Goal: Find contact information: Obtain details needed to contact an individual or organization

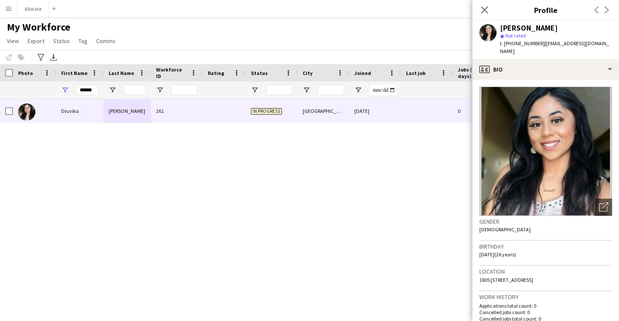
click at [41, 91] on div "******" at bounding box center [467, 89] width 935 height 17
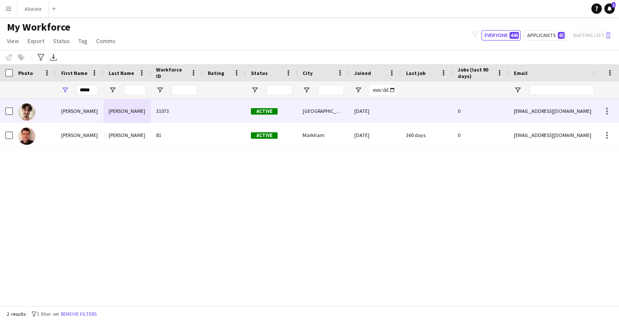
click at [61, 116] on div "[PERSON_NAME]" at bounding box center [79, 111] width 47 height 24
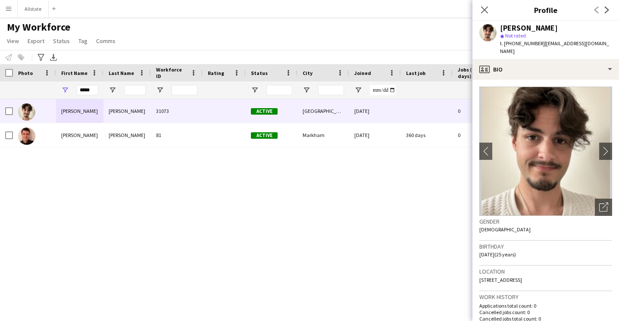
click at [597, 28] on div "[PERSON_NAME]" at bounding box center [556, 28] width 112 height 8
drag, startPoint x: 608, startPoint y: 45, endPoint x: 539, endPoint y: 47, distance: 69.4
click at [539, 47] on div "[PERSON_NAME] star Not rated t. [PHONE_NUMBER] | [EMAIL_ADDRESS][DOMAIN_NAME]" at bounding box center [546, 40] width 147 height 38
copy span "[EMAIL_ADDRESS][DOMAIN_NAME]"
drag, startPoint x: 535, startPoint y: 45, endPoint x: 509, endPoint y: 45, distance: 26.3
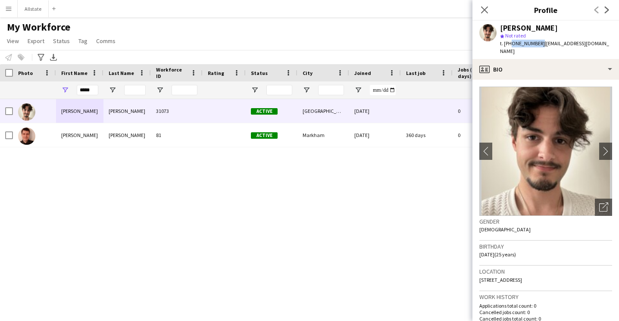
click at [509, 45] on span "t. [PHONE_NUMBER]" at bounding box center [522, 43] width 45 height 6
copy span "6472202047"
drag, startPoint x: 94, startPoint y: 89, endPoint x: 24, endPoint y: 88, distance: 70.7
click at [24, 88] on div "*****" at bounding box center [467, 89] width 935 height 17
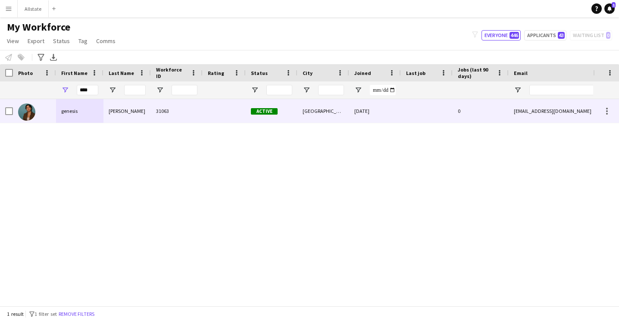
click at [71, 108] on div "genesis" at bounding box center [79, 111] width 47 height 24
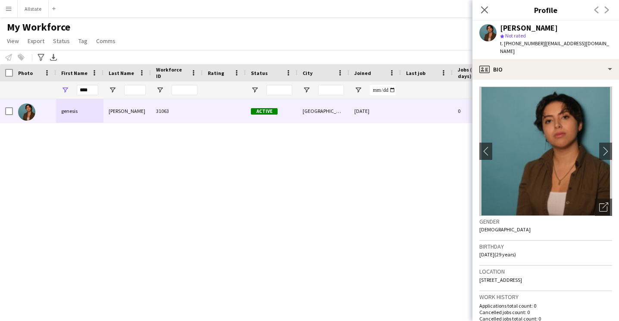
click at [579, 246] on div "Birthday [DEMOGRAPHIC_DATA] (29 years)" at bounding box center [545, 253] width 133 height 25
drag, startPoint x: 600, startPoint y: 44, endPoint x: 539, endPoint y: 47, distance: 60.9
click at [539, 47] on div "genesis [PERSON_NAME] star Not rated t. [PHONE_NUMBER] | [EMAIL_ADDRESS][DOMAIN…" at bounding box center [546, 40] width 147 height 38
copy span "[EMAIL_ADDRESS][DOMAIN_NAME]"
drag, startPoint x: 535, startPoint y: 44, endPoint x: 510, endPoint y: 47, distance: 25.2
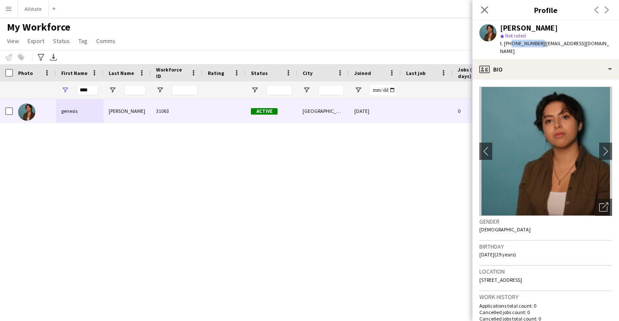
click at [510, 47] on div "t. [PHONE_NUMBER] | [EMAIL_ADDRESS][DOMAIN_NAME]" at bounding box center [556, 48] width 112 height 16
copy span "6478692987"
drag, startPoint x: 93, startPoint y: 93, endPoint x: 60, endPoint y: 93, distance: 32.8
click at [60, 93] on div "****" at bounding box center [79, 89] width 47 height 17
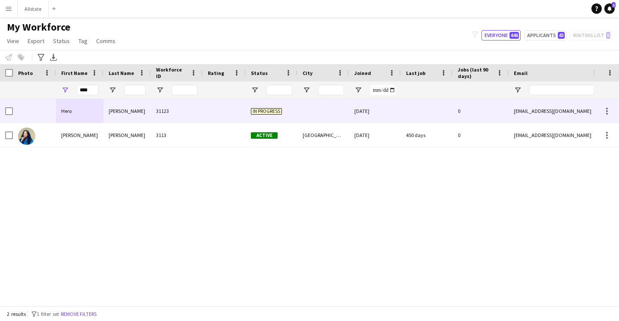
click at [75, 114] on div "Hero" at bounding box center [79, 111] width 47 height 24
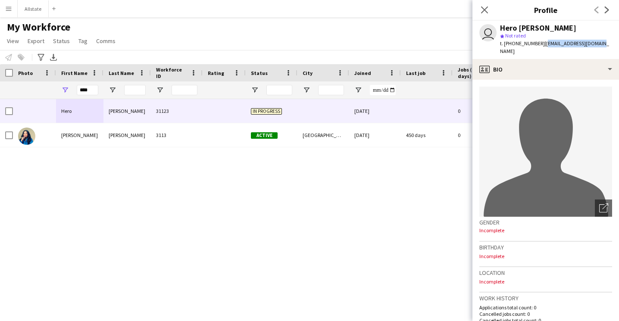
drag, startPoint x: 596, startPoint y: 44, endPoint x: 538, endPoint y: 44, distance: 58.2
click at [538, 44] on div "user Hero [PERSON_NAME] star Not rated t. [PHONE_NUMBER] | [EMAIL_ADDRESS][DOMA…" at bounding box center [546, 40] width 147 height 38
copy span "[EMAIL_ADDRESS][DOMAIN_NAME]"
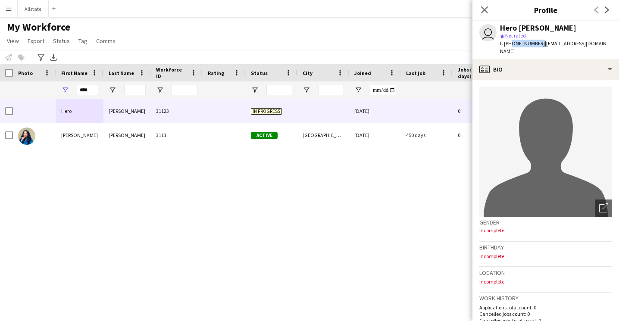
drag, startPoint x: 536, startPoint y: 44, endPoint x: 510, endPoint y: 46, distance: 26.4
click at [510, 46] on div "t. [PHONE_NUMBER] | [EMAIL_ADDRESS][DOMAIN_NAME]" at bounding box center [556, 48] width 112 height 16
copy span "2502563696"
drag, startPoint x: 94, startPoint y: 91, endPoint x: 72, endPoint y: 89, distance: 22.1
click at [72, 89] on div "****" at bounding box center [79, 89] width 47 height 17
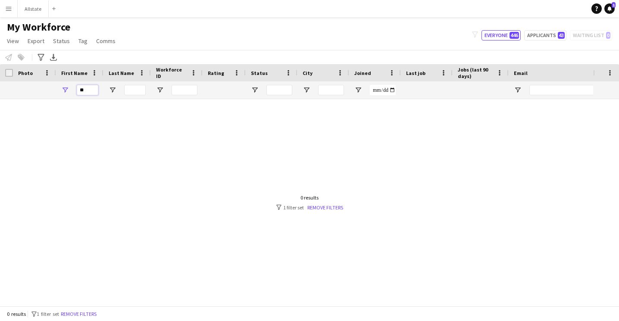
type input "*"
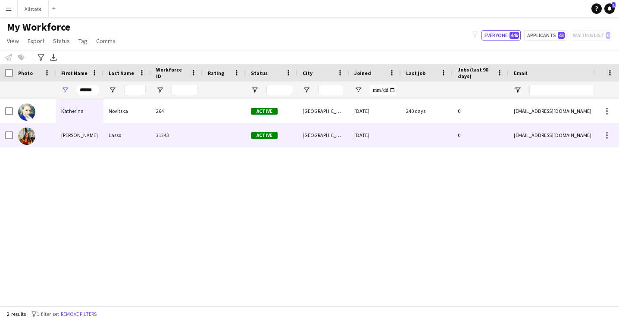
click at [98, 132] on div "[PERSON_NAME]" at bounding box center [79, 135] width 47 height 24
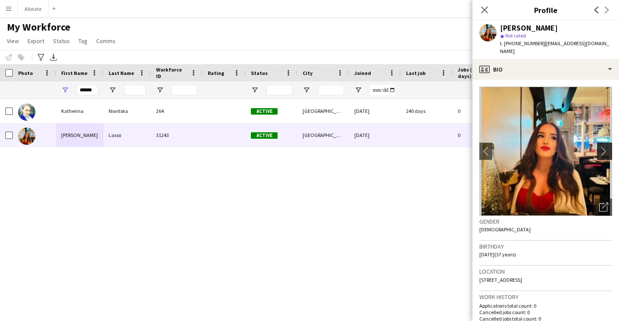
click at [607, 147] on app-icon "chevron-right" at bounding box center [605, 151] width 13 height 9
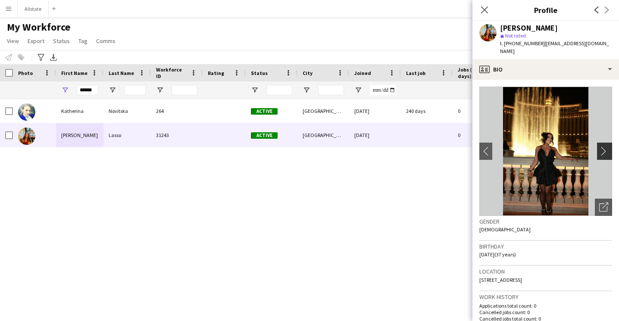
click at [607, 147] on app-icon "chevron-right" at bounding box center [605, 151] width 13 height 9
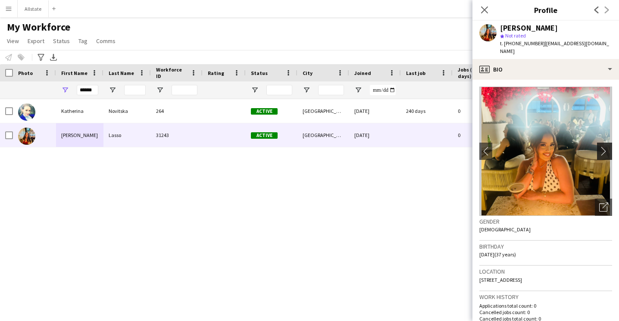
click at [607, 147] on app-icon "chevron-right" at bounding box center [605, 151] width 13 height 9
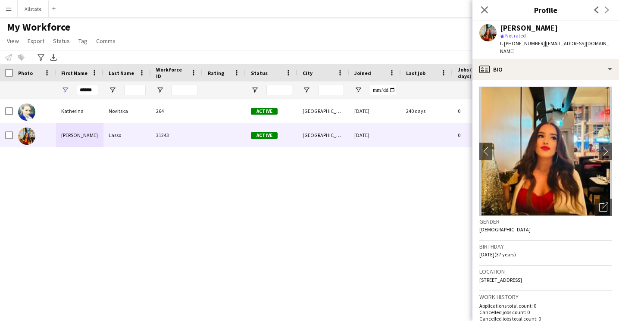
click at [579, 229] on div "Gender [DEMOGRAPHIC_DATA]" at bounding box center [545, 228] width 133 height 25
drag, startPoint x: 586, startPoint y: 44, endPoint x: 539, endPoint y: 46, distance: 47.0
click at [539, 46] on div "[PERSON_NAME] star Not rated t. [PHONE_NUMBER] | [EMAIL_ADDRESS][DOMAIN_NAME]" at bounding box center [546, 40] width 147 height 38
copy span "[EMAIL_ADDRESS][DOMAIN_NAME]"
drag, startPoint x: 535, startPoint y: 46, endPoint x: 509, endPoint y: 47, distance: 26.3
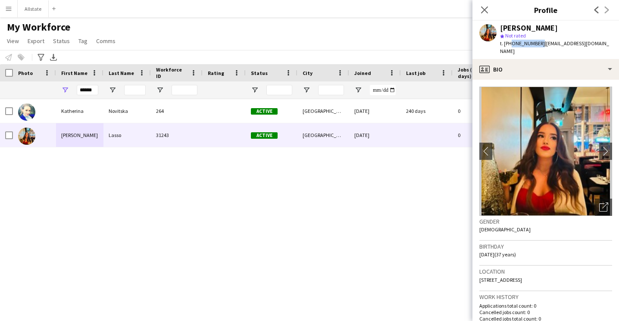
click at [509, 47] on div "t. [PHONE_NUMBER] | [EMAIL_ADDRESS][DOMAIN_NAME]" at bounding box center [556, 48] width 112 height 16
copy span "4168592251"
drag, startPoint x: 96, startPoint y: 91, endPoint x: 54, endPoint y: 91, distance: 41.4
click at [54, 91] on div "******" at bounding box center [467, 89] width 935 height 17
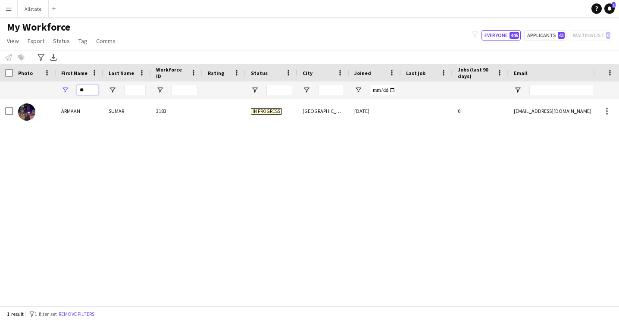
type input "*"
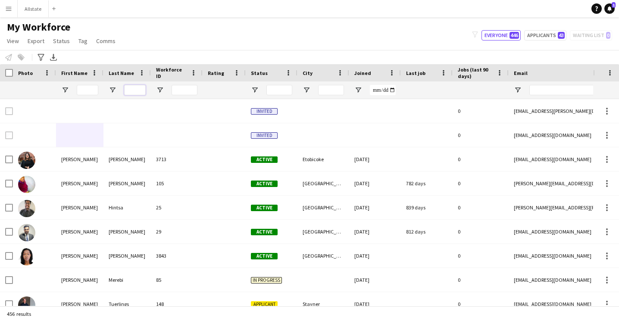
click at [138, 89] on input "Last Name Filter Input" at bounding box center [135, 90] width 22 height 10
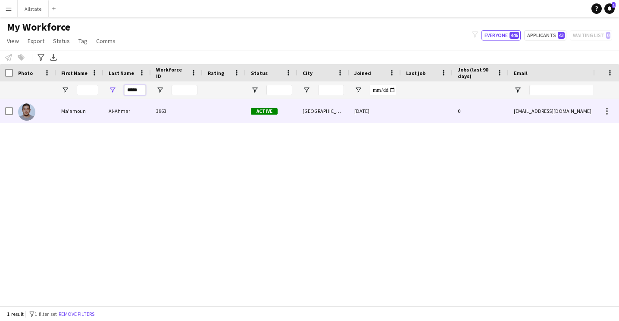
type input "*****"
click at [102, 106] on div "Ma'amoun" at bounding box center [79, 111] width 47 height 24
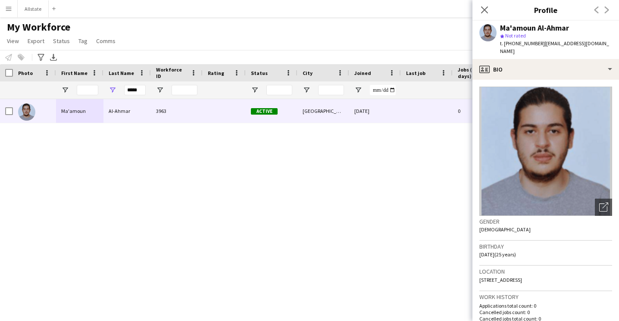
click at [563, 220] on div "Gender [DEMOGRAPHIC_DATA]" at bounding box center [545, 228] width 133 height 25
drag, startPoint x: 609, startPoint y: 44, endPoint x: 540, endPoint y: 45, distance: 69.0
click at [540, 45] on div "Ma'amoun Al-Ahmar star Not rated t. [PHONE_NUMBER] | [EMAIL_ADDRESS][DOMAIN_NAM…" at bounding box center [546, 40] width 147 height 38
drag, startPoint x: 535, startPoint y: 46, endPoint x: 510, endPoint y: 46, distance: 25.4
click at [510, 46] on span "t. [PHONE_NUMBER]" at bounding box center [522, 43] width 45 height 6
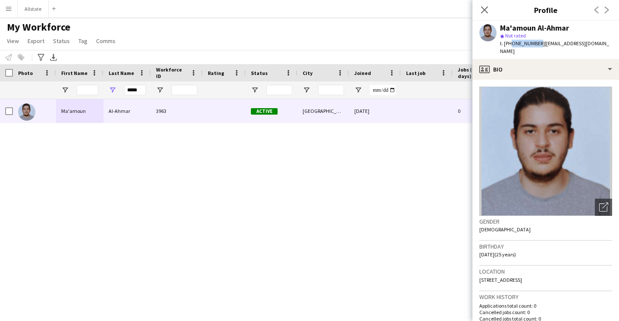
click at [146, 90] on div "*****" at bounding box center [126, 89] width 47 height 17
drag, startPoint x: 142, startPoint y: 89, endPoint x: 79, endPoint y: 89, distance: 62.5
click at [79, 89] on div "*****" at bounding box center [467, 89] width 935 height 17
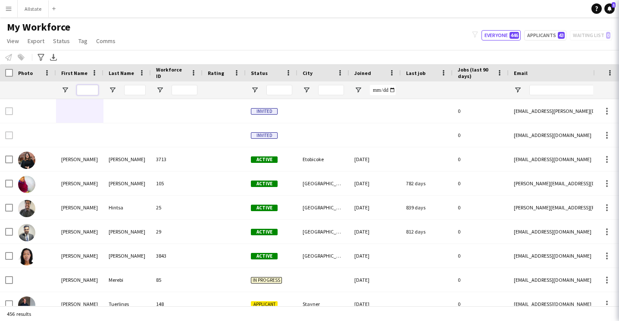
click at [88, 91] on input "First Name Filter Input" at bounding box center [88, 90] width 22 height 10
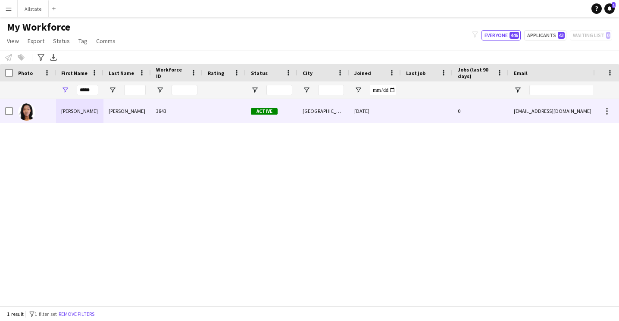
click at [87, 107] on div "[PERSON_NAME]" at bounding box center [79, 111] width 47 height 24
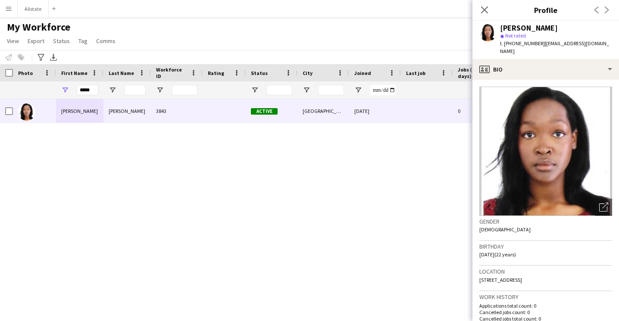
click at [566, 228] on div "Gender [DEMOGRAPHIC_DATA]" at bounding box center [545, 228] width 133 height 25
click at [591, 42] on span "| [EMAIL_ADDRESS][DOMAIN_NAME]" at bounding box center [554, 47] width 109 height 14
drag, startPoint x: 601, startPoint y: 44, endPoint x: 539, endPoint y: 47, distance: 63.0
click at [539, 47] on div "[PERSON_NAME] star Not rated t. [PHONE_NUMBER] | [EMAIL_ADDRESS][DOMAIN_NAME]" at bounding box center [546, 40] width 147 height 38
drag, startPoint x: 535, startPoint y: 46, endPoint x: 510, endPoint y: 46, distance: 25.4
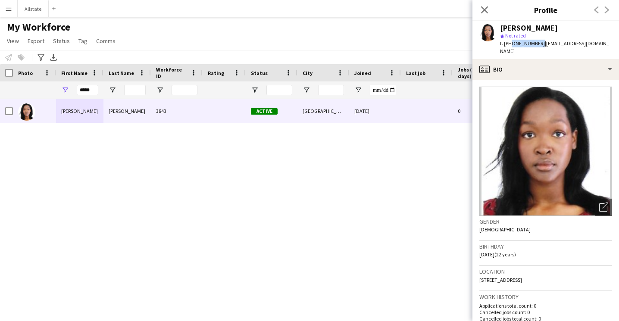
click at [510, 46] on span "t. [PHONE_NUMBER]" at bounding box center [522, 43] width 45 height 6
drag, startPoint x: 96, startPoint y: 90, endPoint x: 57, endPoint y: 90, distance: 38.8
click at [57, 90] on div "*****" at bounding box center [79, 89] width 47 height 17
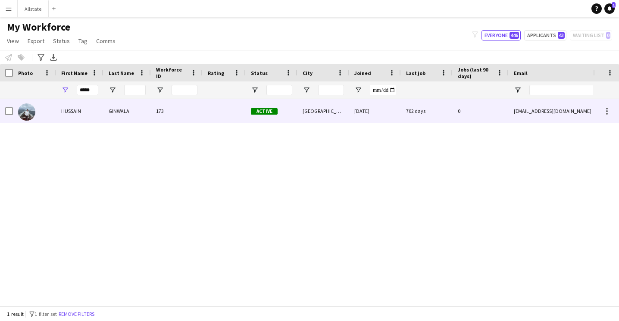
click at [69, 110] on div "HUSSAIN" at bounding box center [79, 111] width 47 height 24
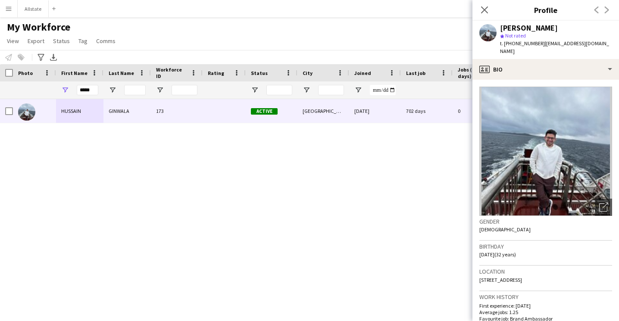
click at [564, 222] on div "Gender [DEMOGRAPHIC_DATA]" at bounding box center [545, 228] width 133 height 25
drag, startPoint x: 605, startPoint y: 44, endPoint x: 539, endPoint y: 46, distance: 65.6
click at [539, 46] on div "[PERSON_NAME] star Not rated t. [PHONE_NUMBER] | [EMAIL_ADDRESS][DOMAIN_NAME]" at bounding box center [546, 40] width 147 height 38
drag, startPoint x: 536, startPoint y: 43, endPoint x: 509, endPoint y: 43, distance: 27.2
click at [509, 43] on div "t. [PHONE_NUMBER] | [EMAIL_ADDRESS][DOMAIN_NAME]" at bounding box center [556, 48] width 112 height 16
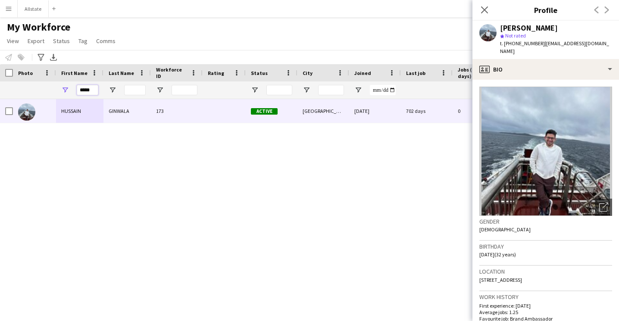
drag, startPoint x: 94, startPoint y: 90, endPoint x: 49, endPoint y: 90, distance: 45.7
click at [49, 90] on div "*****" at bounding box center [467, 89] width 935 height 17
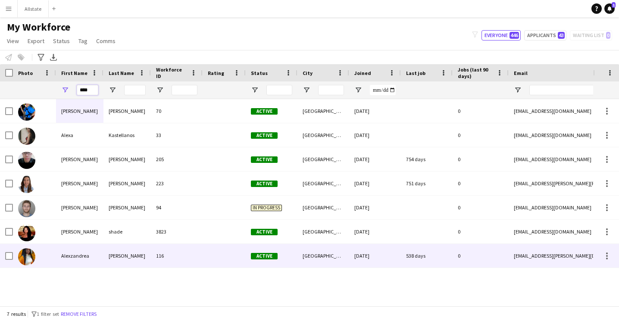
type input "****"
click at [80, 252] on div "Alexzandrea" at bounding box center [79, 256] width 47 height 24
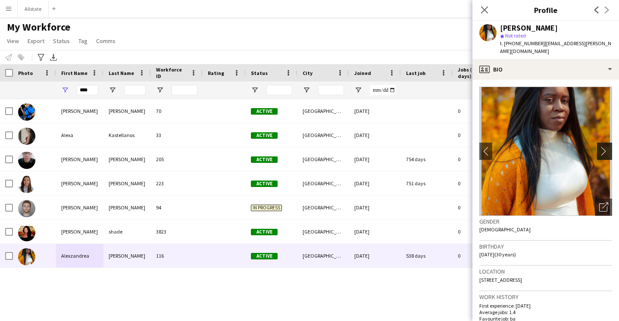
click at [609, 147] on app-icon "chevron-right" at bounding box center [605, 151] width 13 height 9
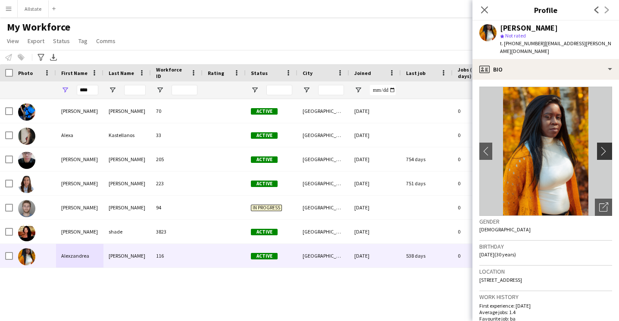
click at [609, 147] on app-icon "chevron-right" at bounding box center [605, 151] width 13 height 9
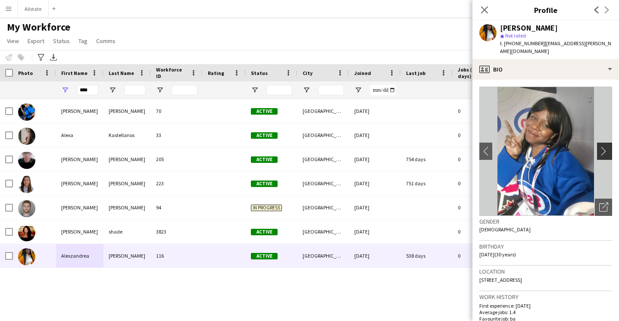
click at [609, 147] on app-icon "chevron-right" at bounding box center [605, 151] width 13 height 9
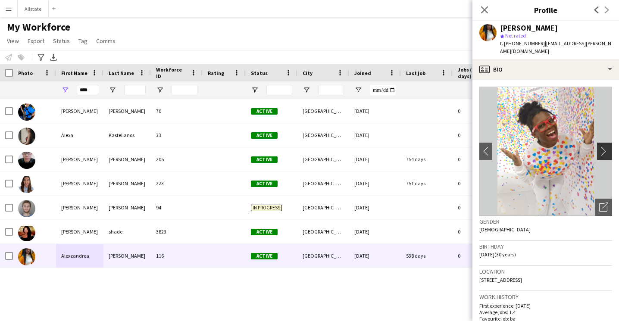
click at [609, 147] on app-icon "chevron-right" at bounding box center [605, 151] width 13 height 9
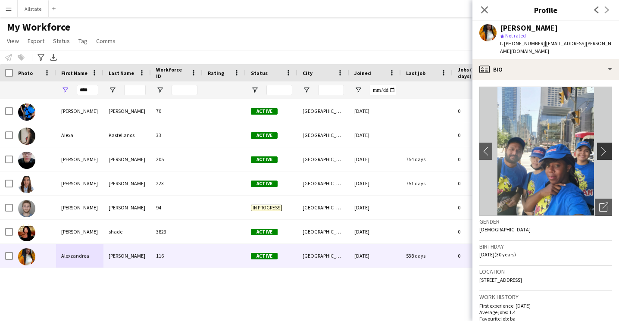
click at [609, 147] on app-icon "chevron-right" at bounding box center [605, 151] width 13 height 9
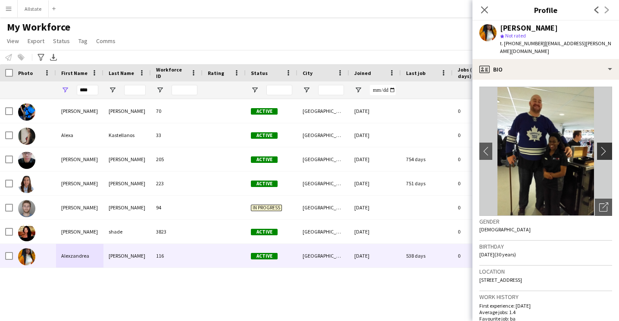
click at [609, 147] on app-icon "chevron-right" at bounding box center [605, 151] width 13 height 9
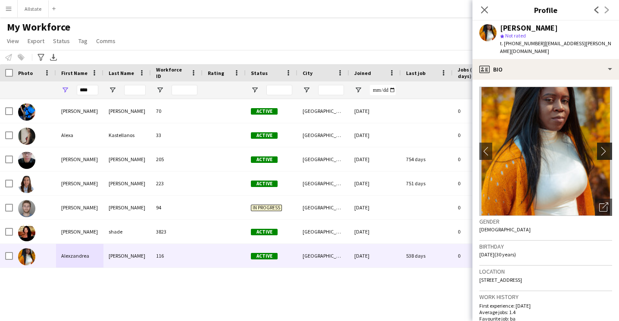
click at [609, 147] on app-icon "chevron-right" at bounding box center [605, 151] width 13 height 9
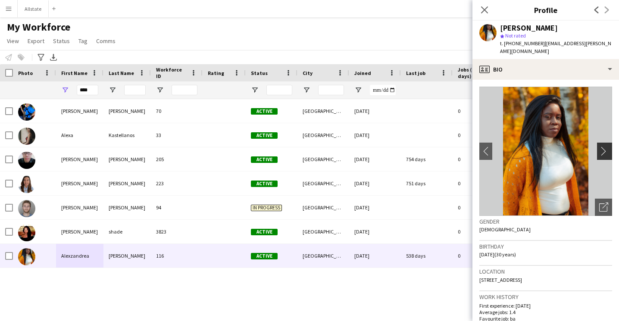
click at [609, 147] on app-icon "chevron-right" at bounding box center [605, 151] width 13 height 9
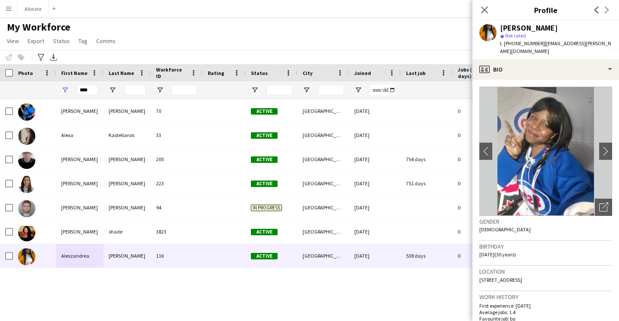
click at [572, 229] on div "Gender [DEMOGRAPHIC_DATA]" at bounding box center [545, 228] width 133 height 25
click at [608, 147] on app-icon "chevron-right" at bounding box center [605, 151] width 13 height 9
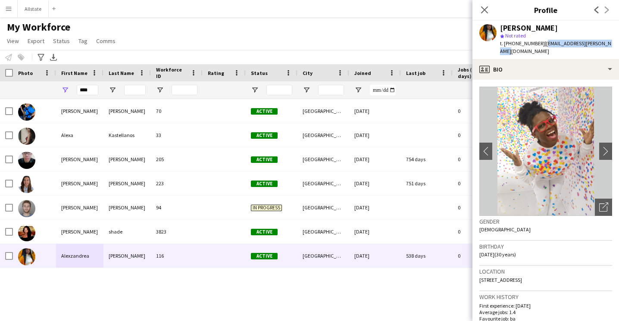
drag, startPoint x: 606, startPoint y: 45, endPoint x: 539, endPoint y: 46, distance: 66.8
click at [539, 46] on div "[PERSON_NAME] star Not rated t. [PHONE_NUMBER] | [EMAIL_ADDRESS][PERSON_NAME][D…" at bounding box center [546, 40] width 147 height 38
drag, startPoint x: 535, startPoint y: 44, endPoint x: 509, endPoint y: 45, distance: 26.4
click at [509, 45] on span "t. [PHONE_NUMBER]" at bounding box center [522, 43] width 45 height 6
